Goal: Transaction & Acquisition: Purchase product/service

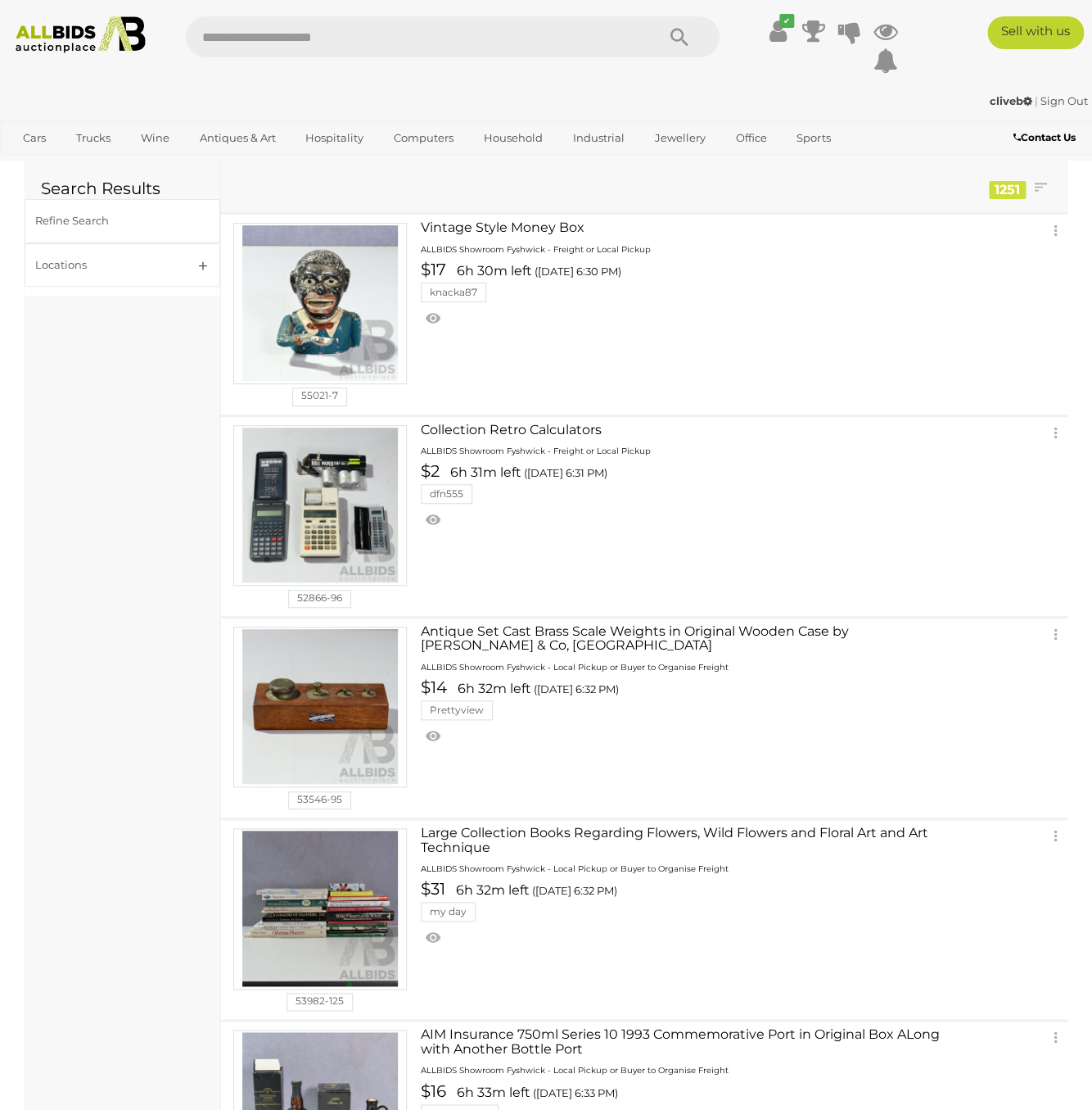
click at [264, 38] on input "text" at bounding box center [412, 37] width 452 height 41
type input "**********"
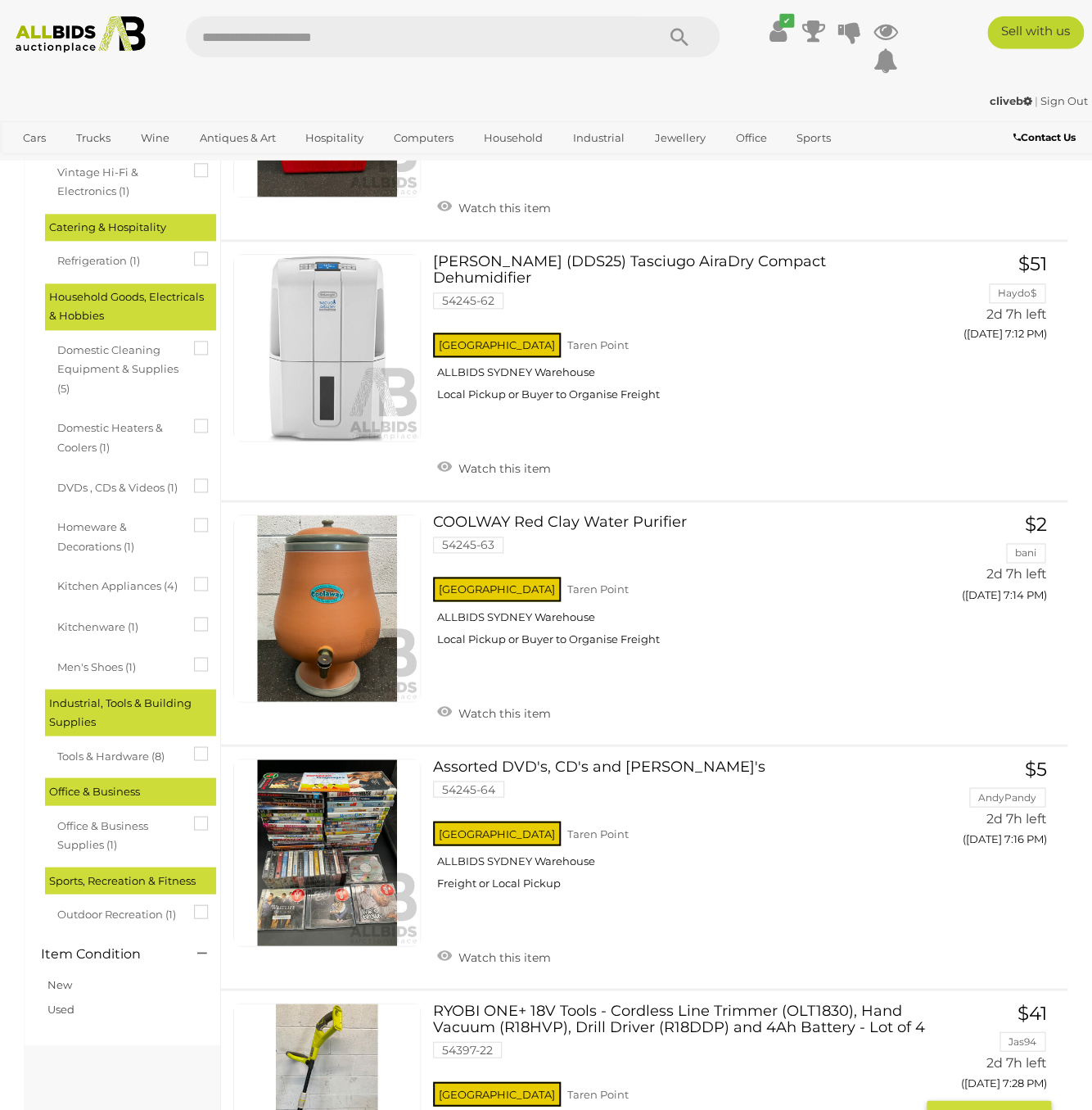
scroll to position [266, 0]
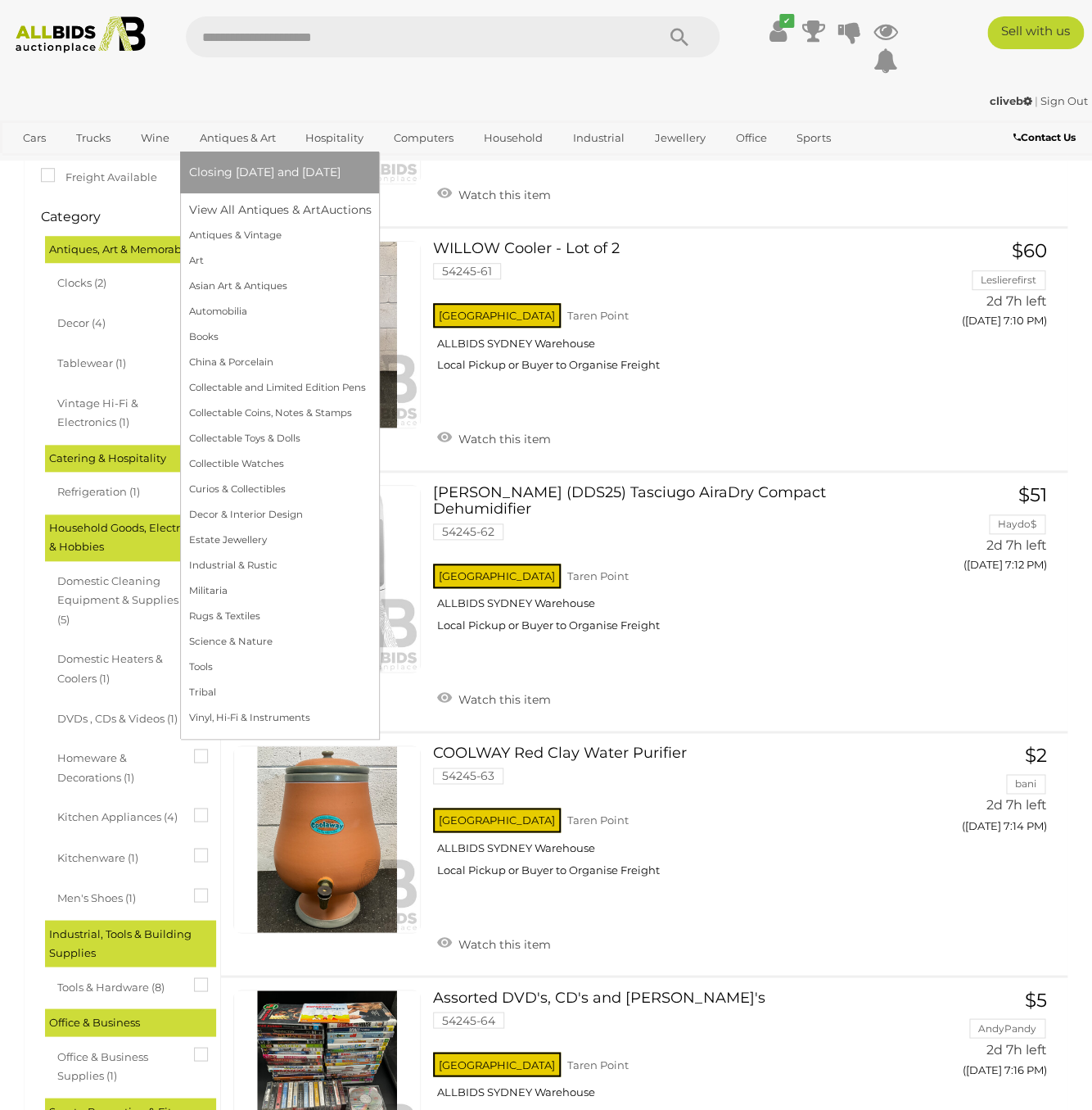
click at [237, 136] on link "Antiques & Art" at bounding box center [237, 138] width 97 height 27
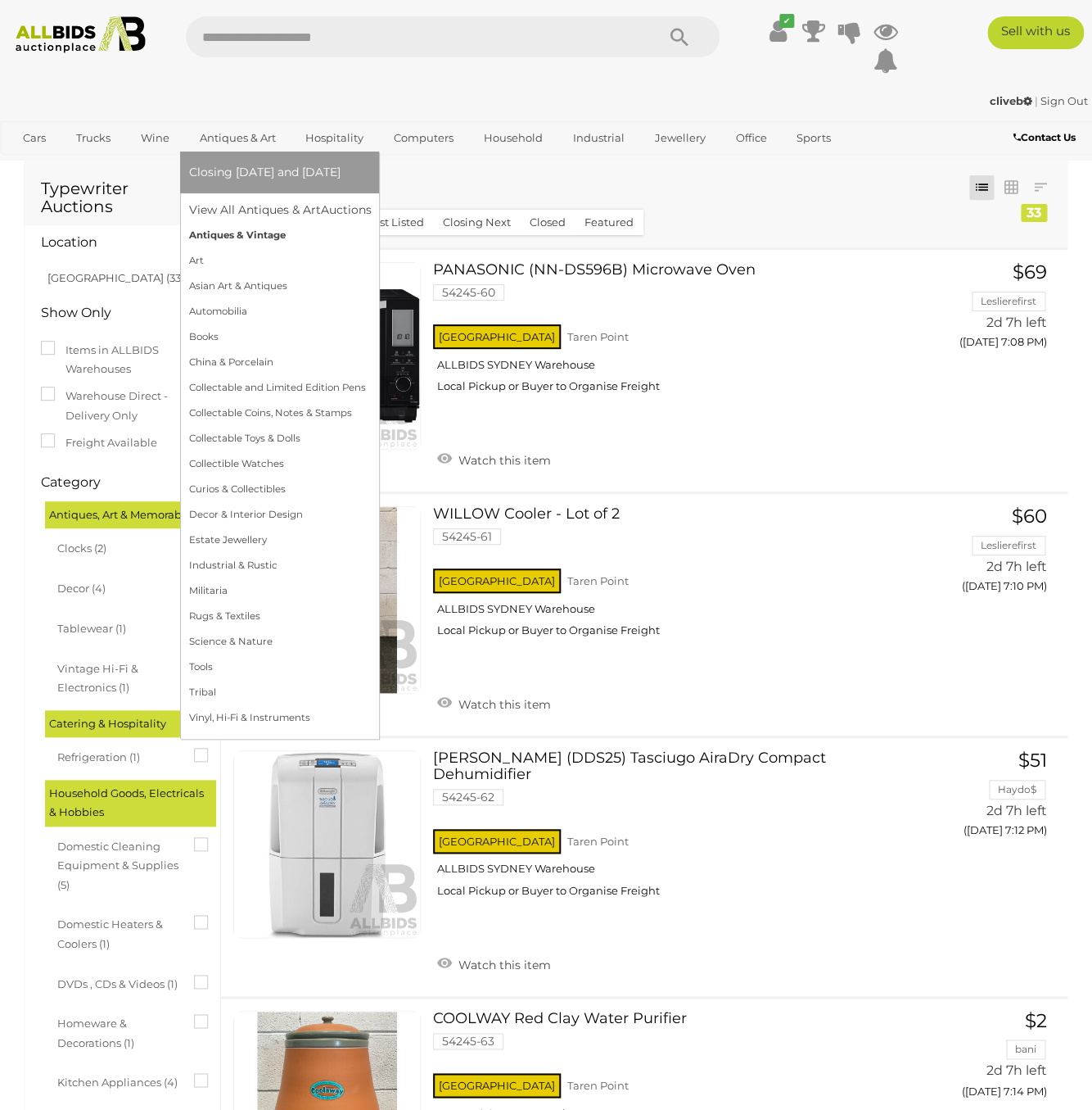
click at [201, 238] on link "Antiques & Vintage" at bounding box center [280, 235] width 182 height 25
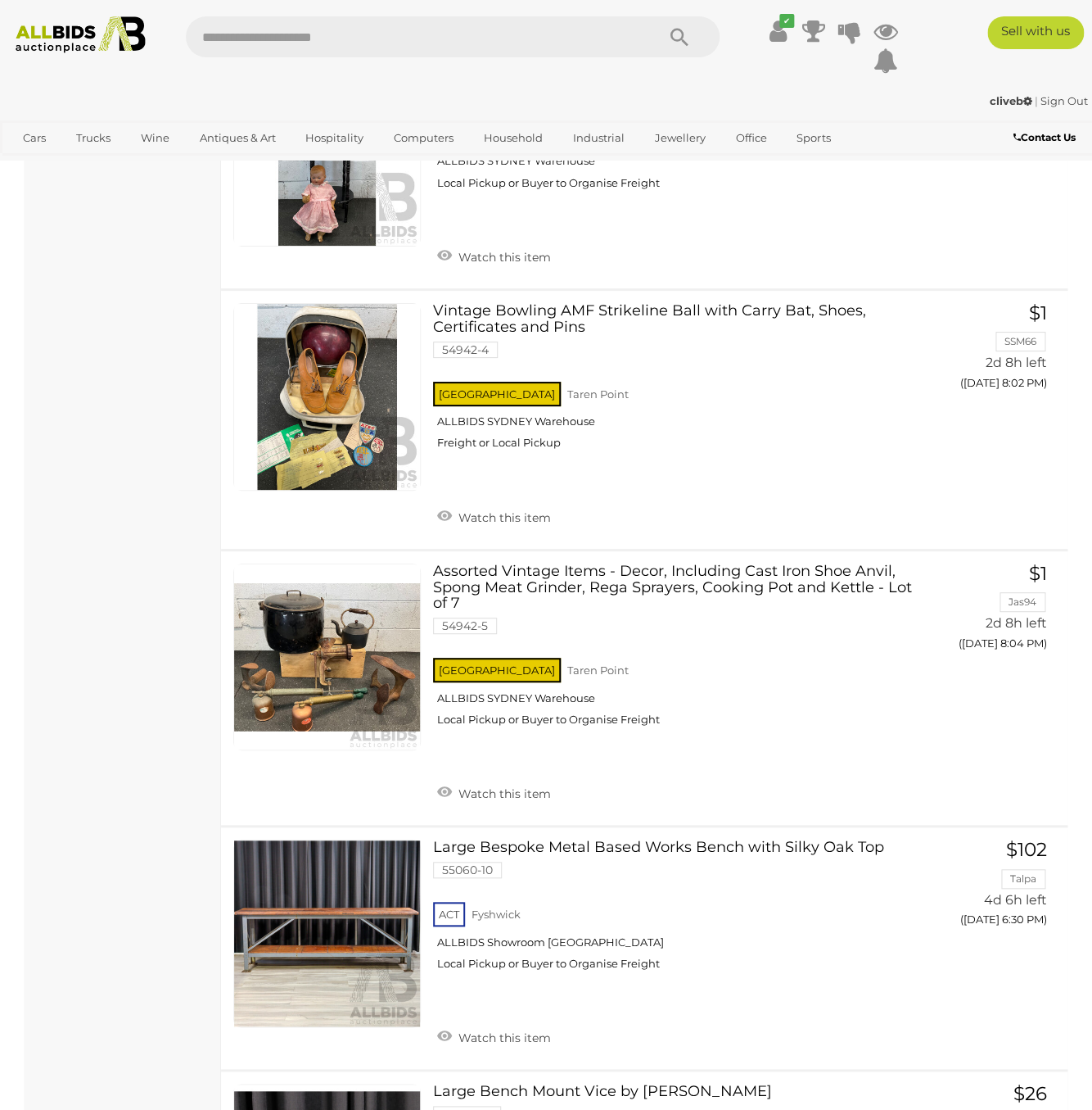
scroll to position [17688, 0]
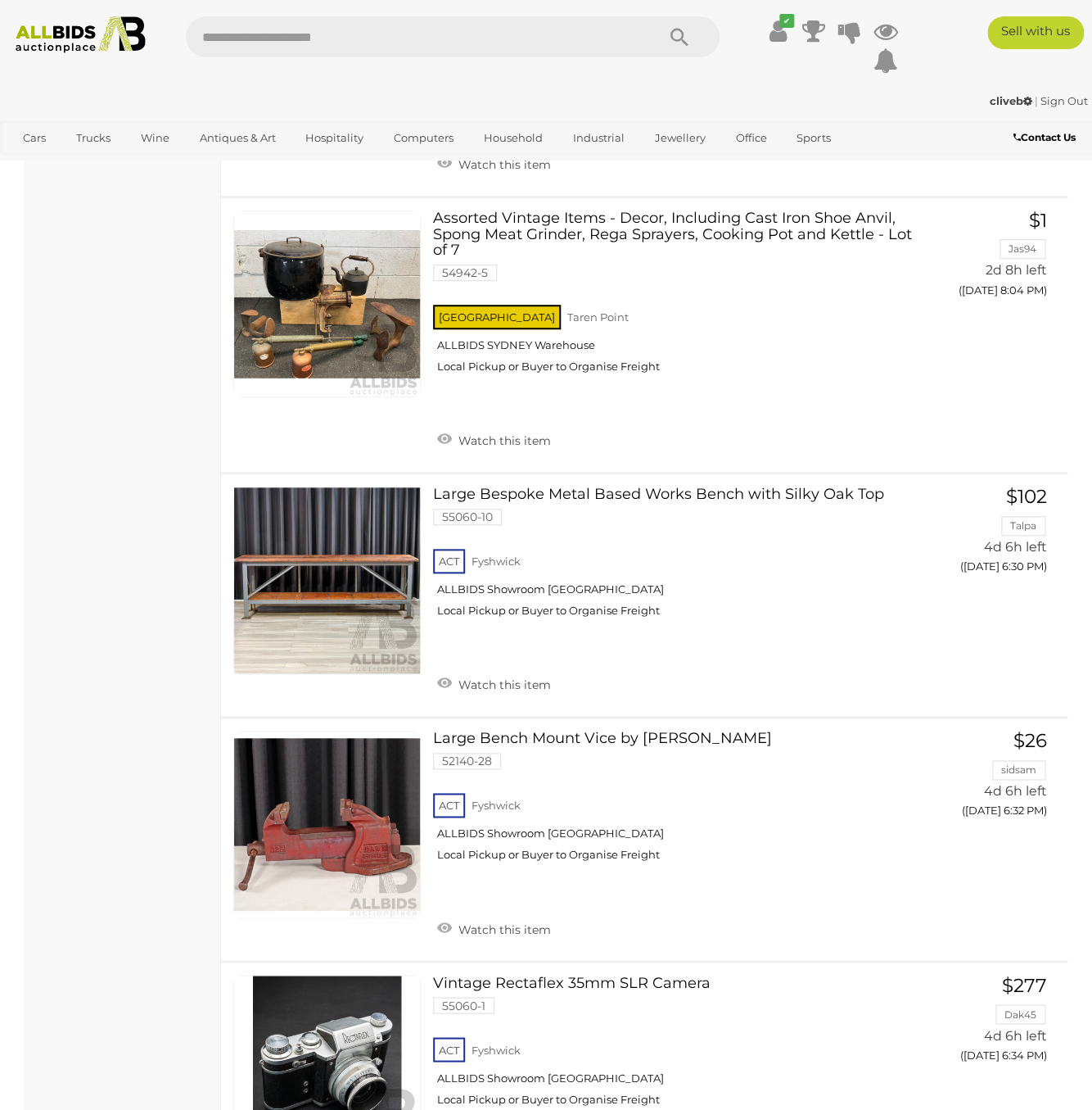
scroll to position [17688, 0]
